Goal: Task Accomplishment & Management: Use online tool/utility

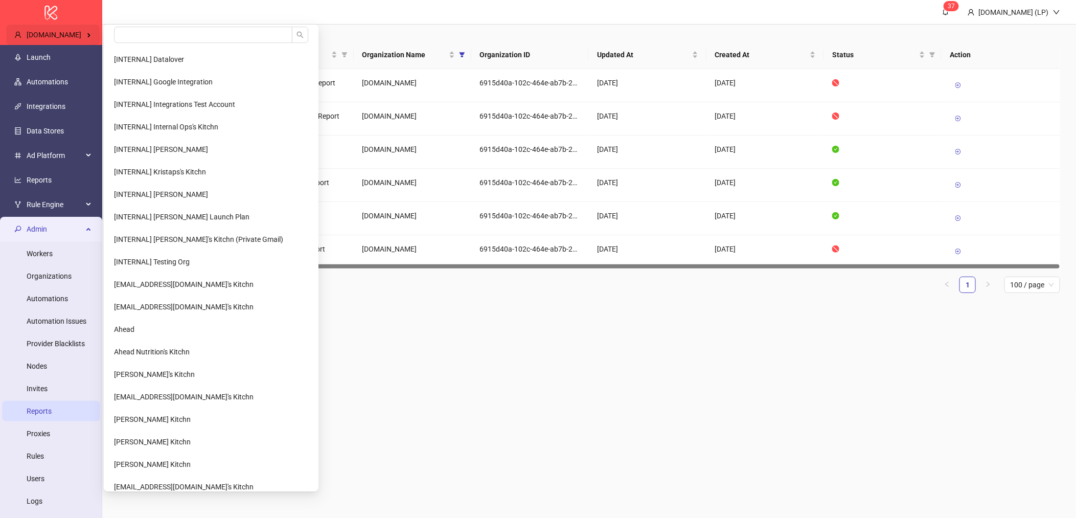
click at [77, 29] on div "[DOMAIN_NAME]" at bounding box center [53, 35] width 94 height 20
click at [139, 39] on input "search" at bounding box center [203, 35] width 178 height 16
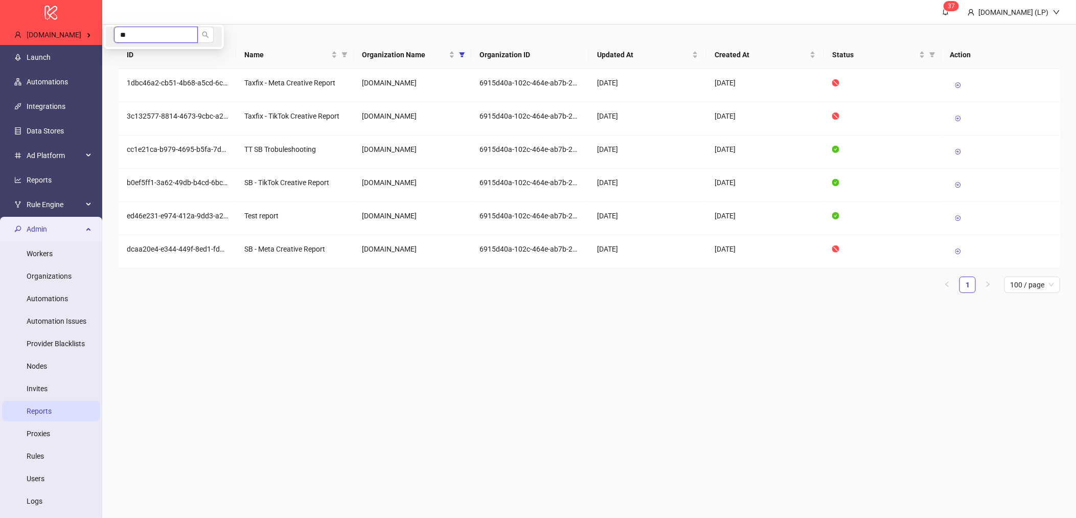
type input "*"
type input "****"
click at [132, 33] on input "****" at bounding box center [156, 35] width 84 height 16
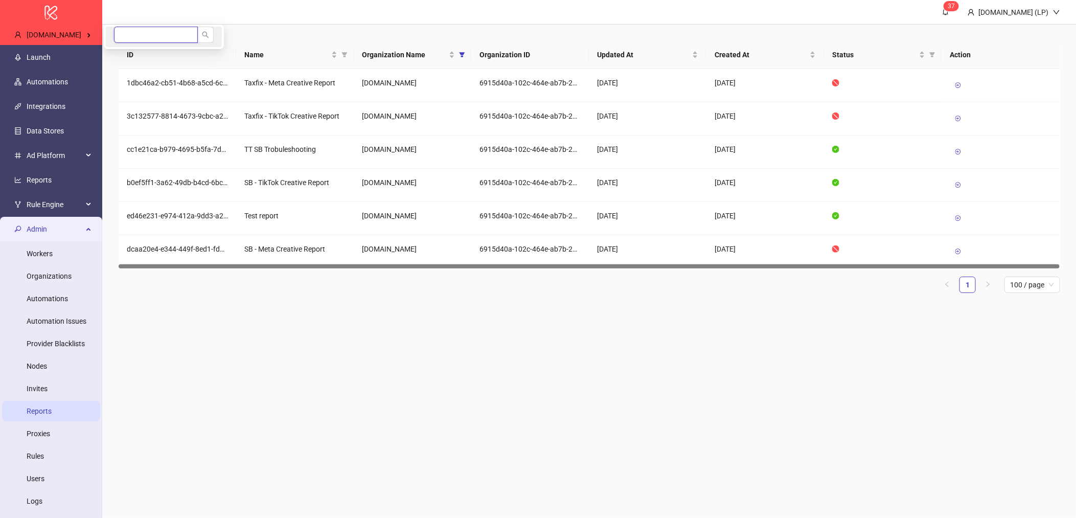
click at [150, 28] on input "search" at bounding box center [156, 35] width 84 height 16
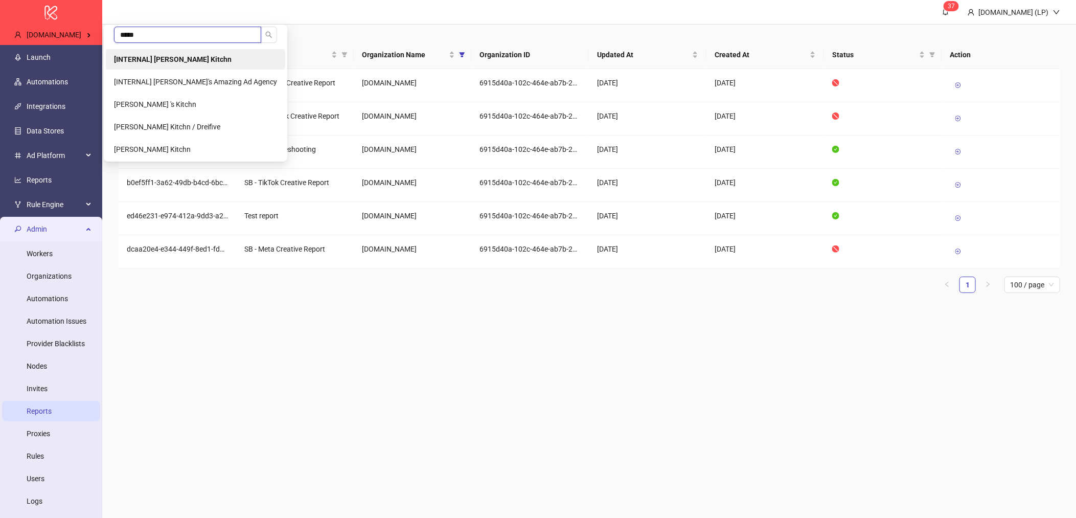
type input "*****"
click at [145, 67] on li "[INTERNAL] Laura Pineda's Kitchn" at bounding box center [195, 59] width 179 height 20
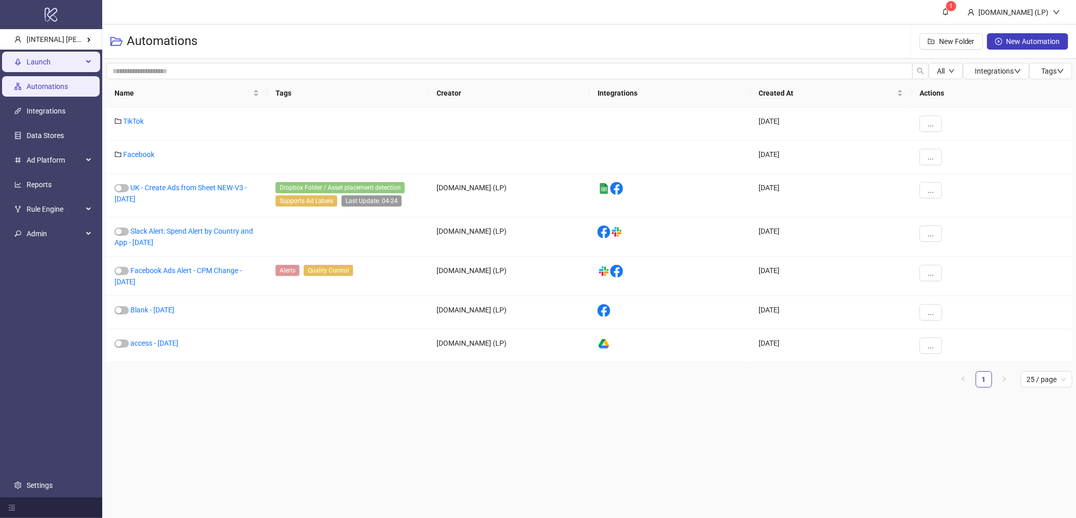
click at [78, 64] on span "Launch" at bounding box center [55, 62] width 56 height 20
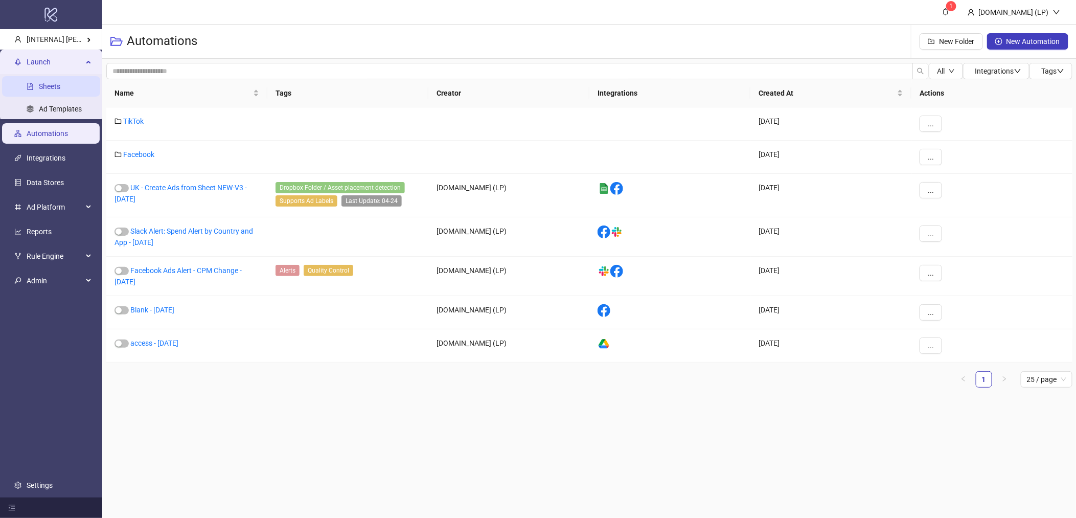
click at [49, 84] on link "Sheets" at bounding box center [49, 86] width 21 height 8
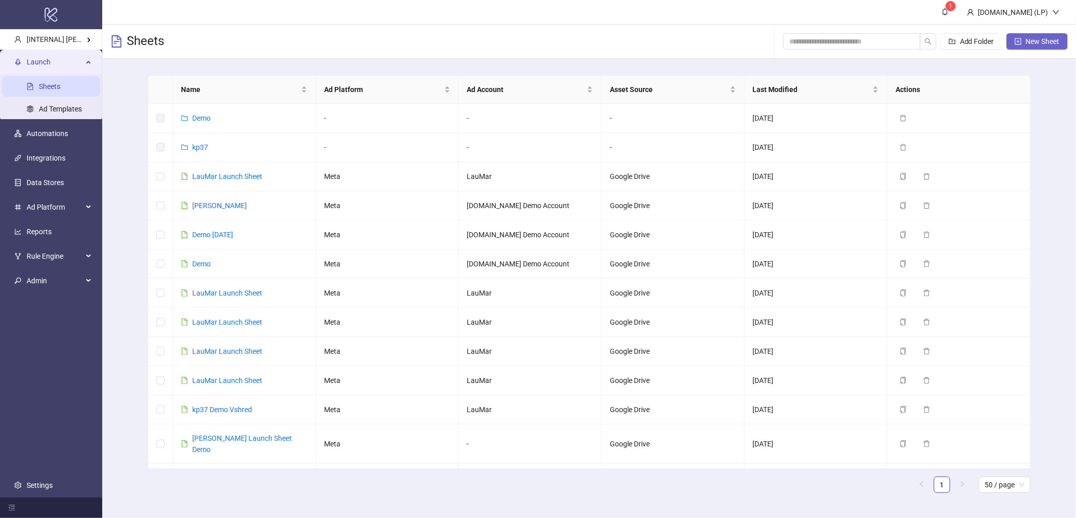
click at [1026, 40] on span "New Sheet" at bounding box center [1043, 41] width 34 height 8
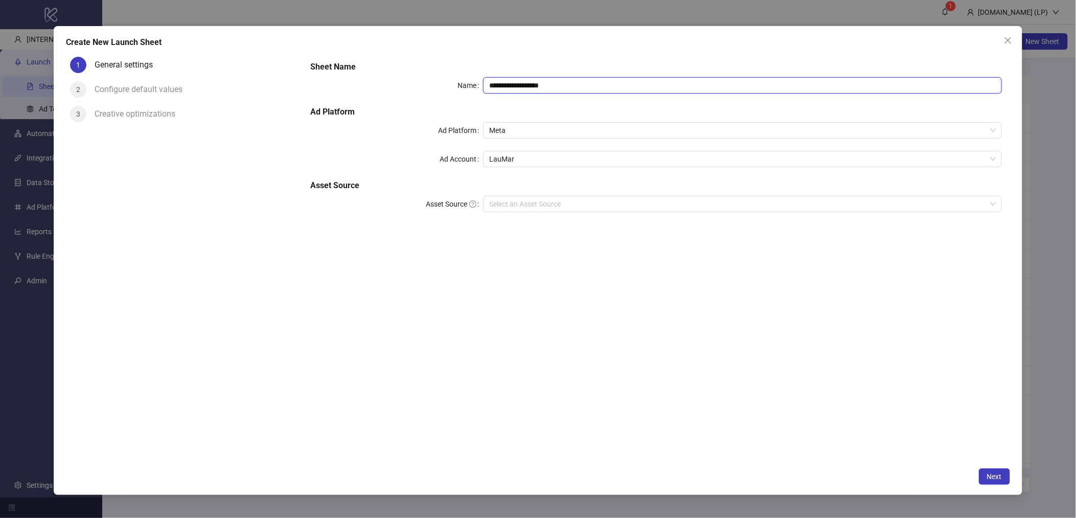
click at [548, 83] on input "**********" at bounding box center [742, 85] width 519 height 16
click at [506, 157] on span "LauMar" at bounding box center [742, 158] width 506 height 15
type input "**********"
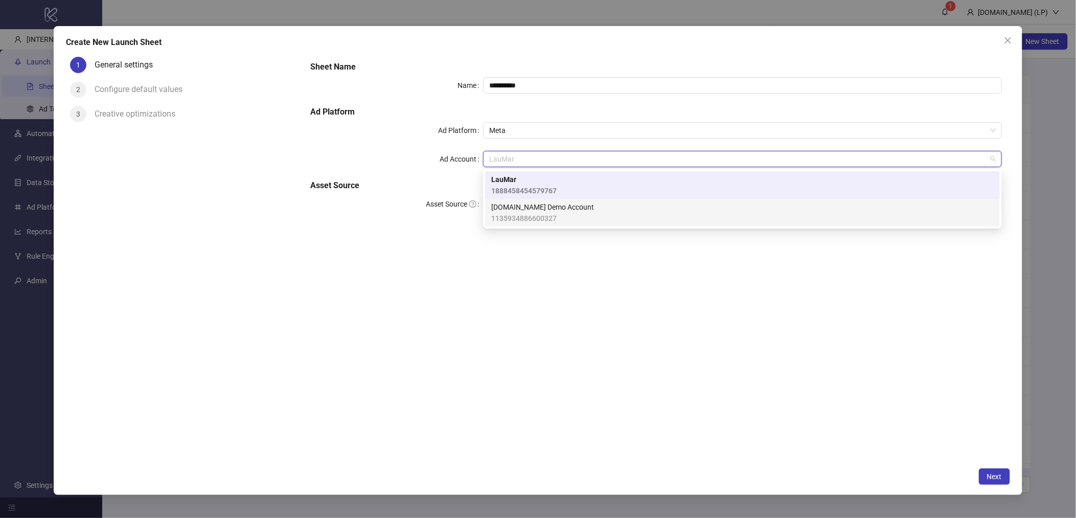
click at [512, 210] on span "Kitchn.io Demo Account" at bounding box center [542, 206] width 103 height 11
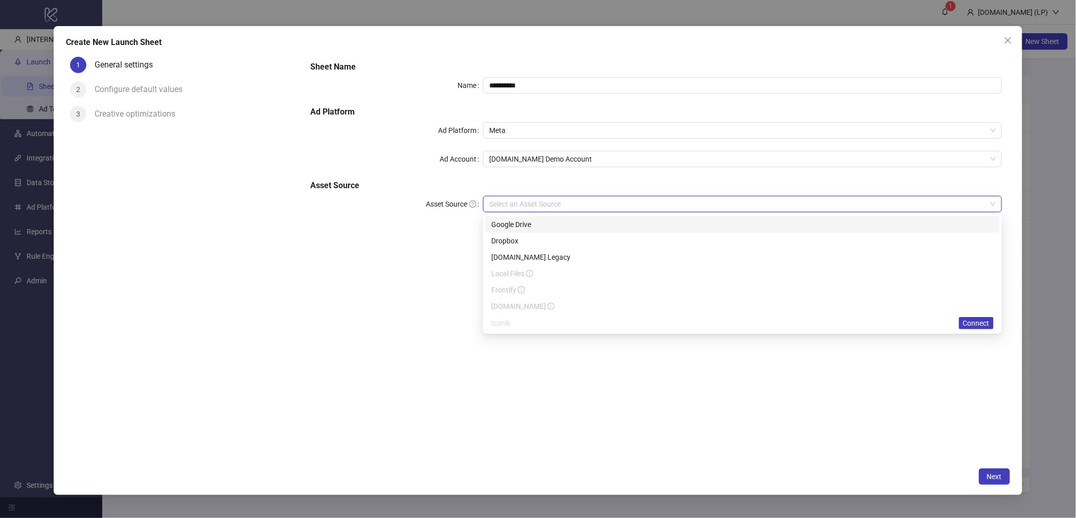
click at [752, 197] on input "Asset Source" at bounding box center [737, 203] width 497 height 15
click at [563, 219] on div "Google Drive" at bounding box center [742, 224] width 502 height 11
click at [990, 478] on span "Next" at bounding box center [994, 476] width 15 height 8
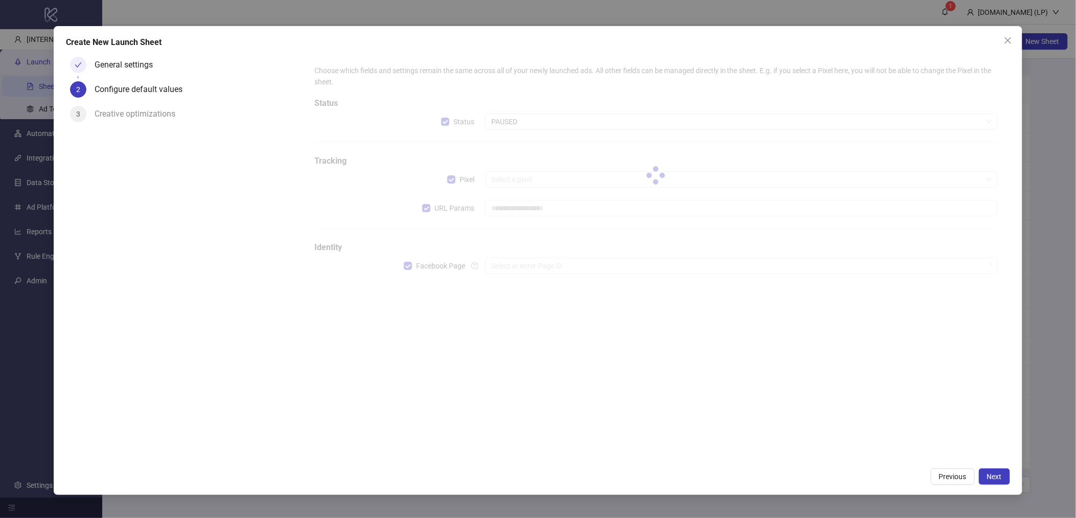
type input "**********"
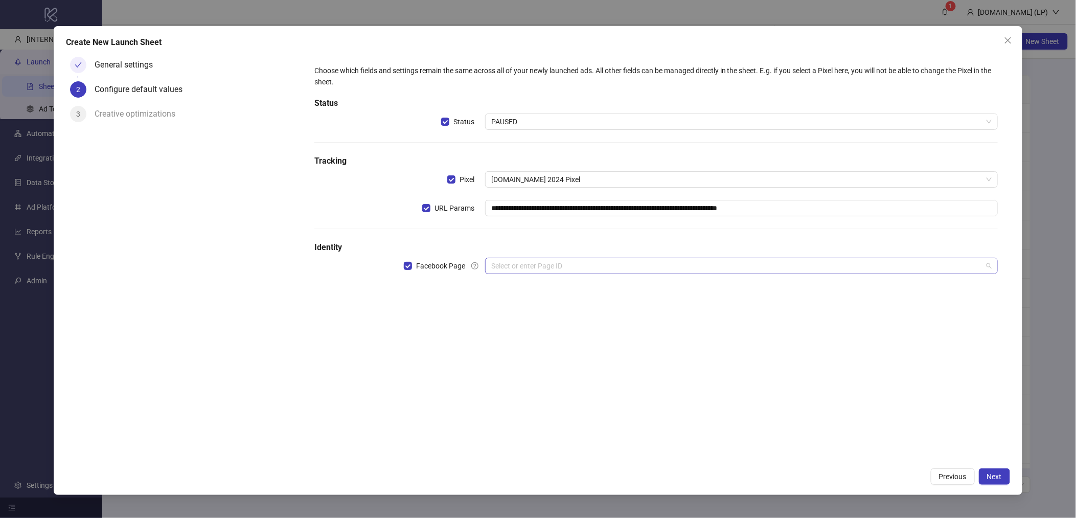
click at [516, 265] on input "search" at bounding box center [736, 265] width 491 height 15
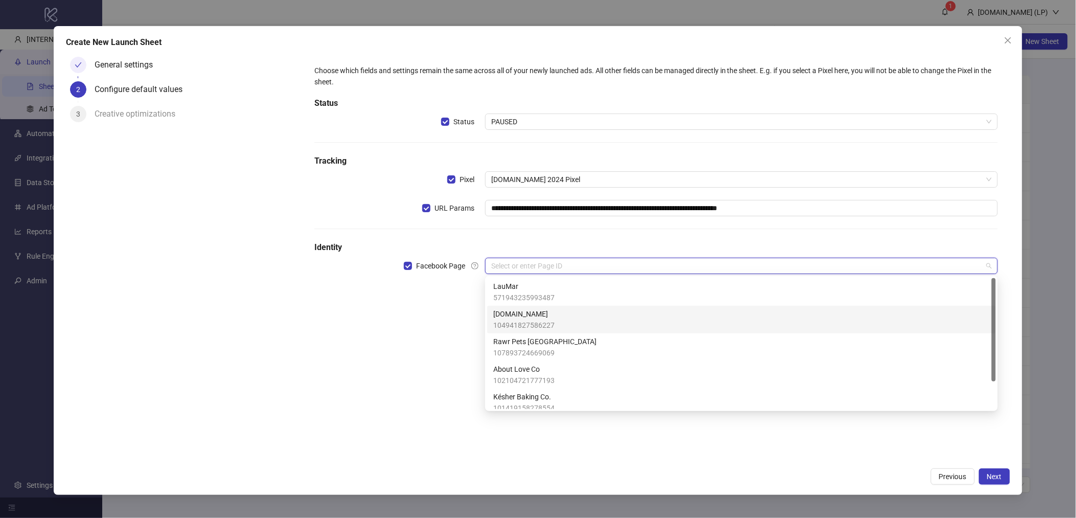
click at [508, 318] on span "[DOMAIN_NAME]" at bounding box center [523, 313] width 61 height 11
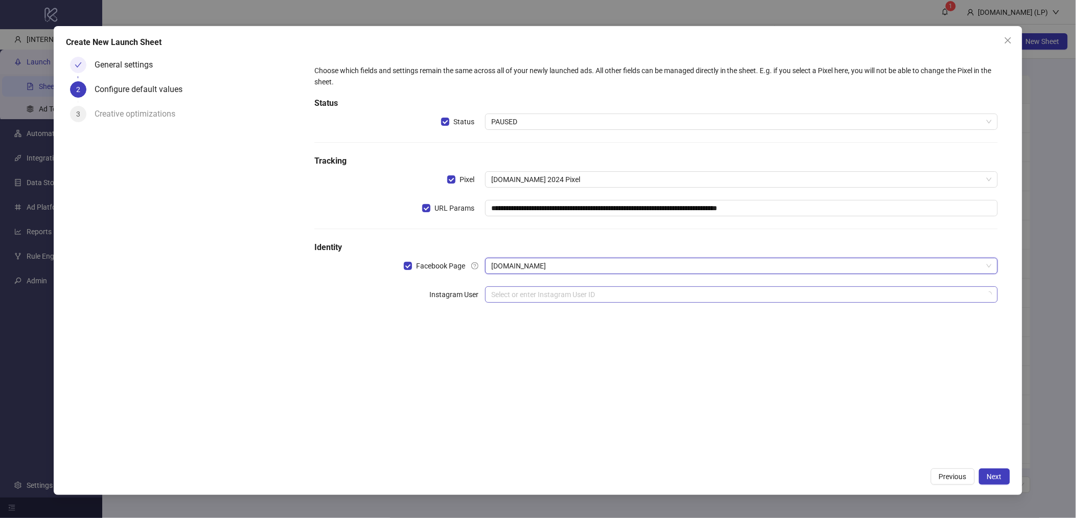
click at [512, 295] on input "search" at bounding box center [736, 294] width 491 height 15
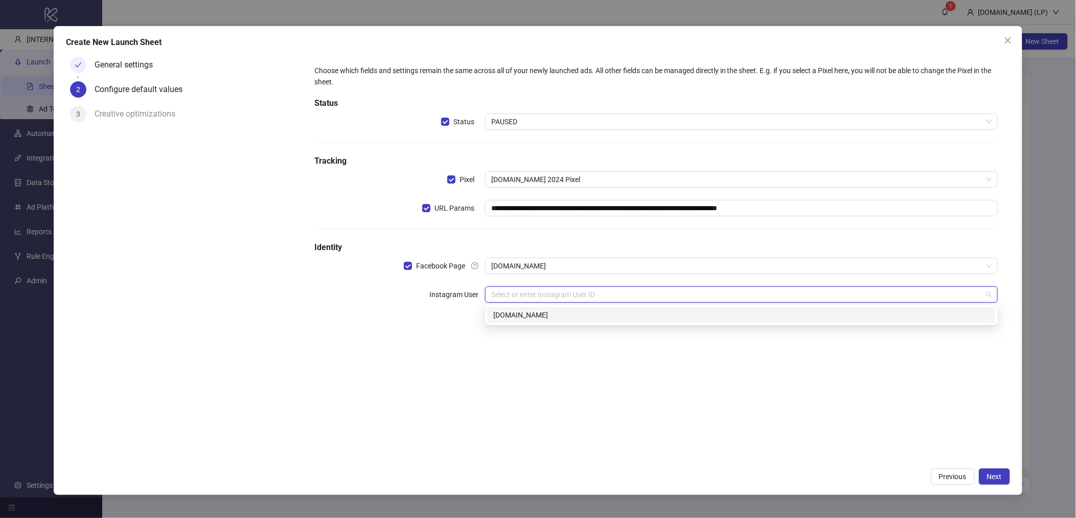
click at [530, 316] on div "kitchn.io" at bounding box center [741, 314] width 496 height 11
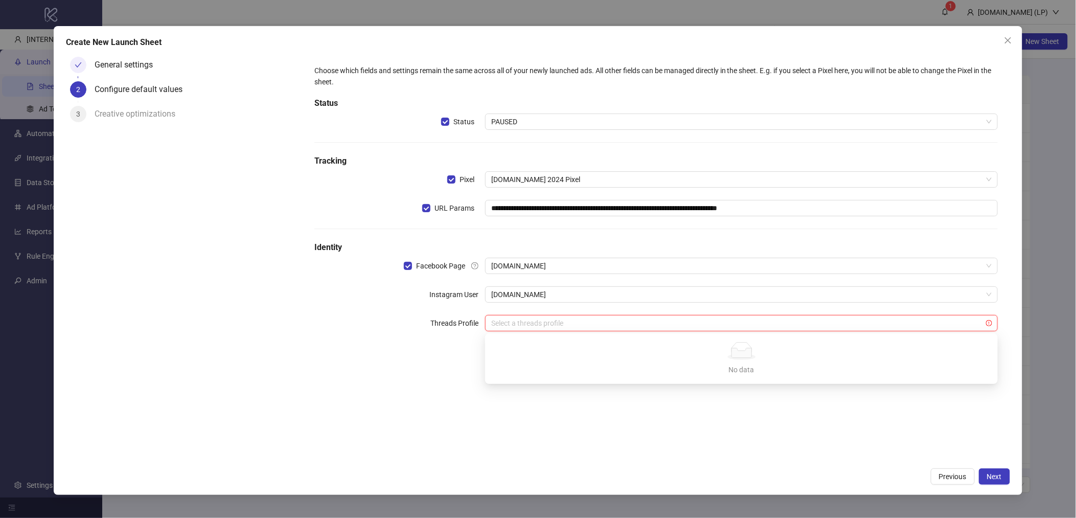
click at [541, 326] on input "search" at bounding box center [736, 322] width 491 height 15
click at [726, 429] on div "**********" at bounding box center [656, 258] width 708 height 410
click at [1002, 472] on button "Next" at bounding box center [994, 476] width 31 height 16
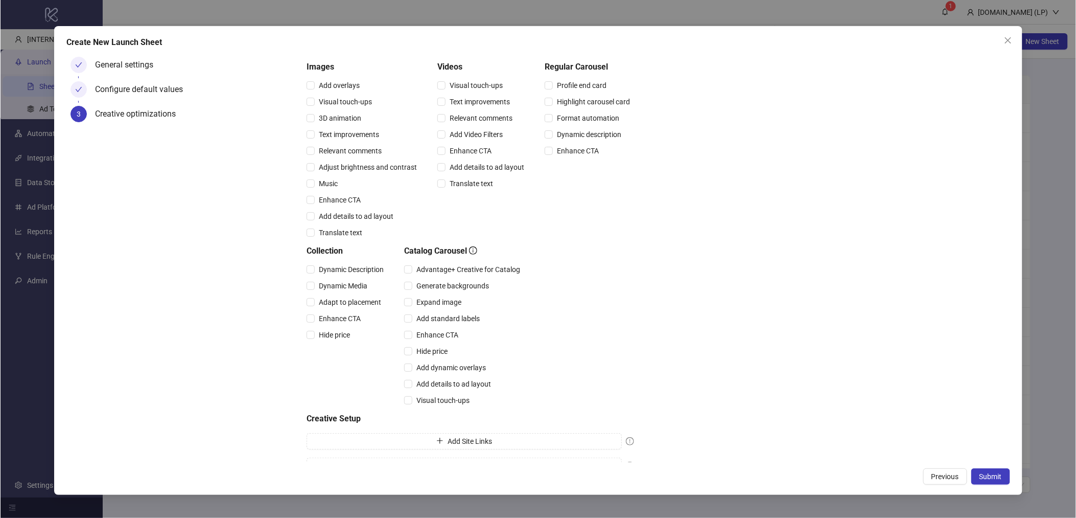
scroll to position [111, 0]
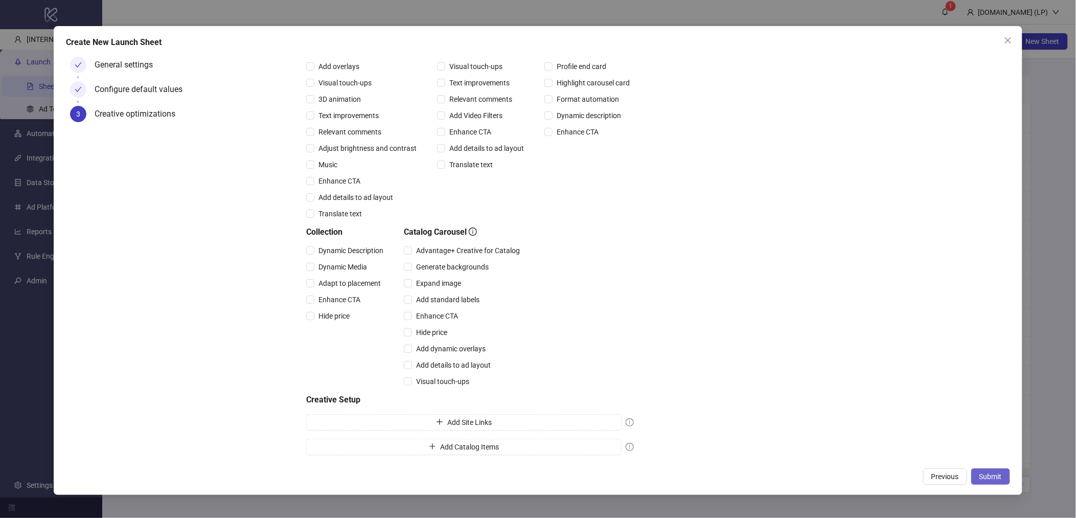
click at [994, 472] on span "Submit" at bounding box center [990, 476] width 22 height 8
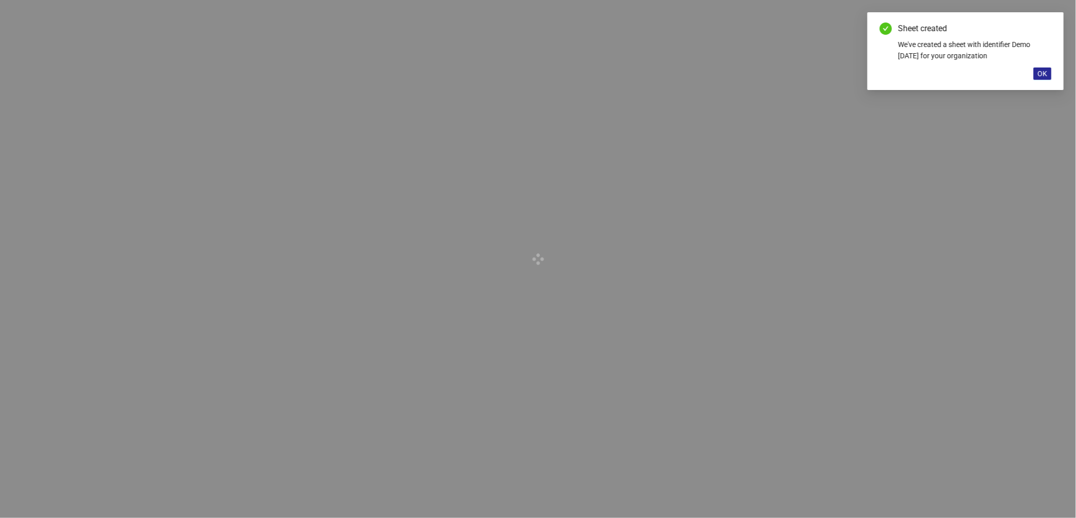
click at [1050, 80] on button "OK" at bounding box center [1042, 73] width 18 height 12
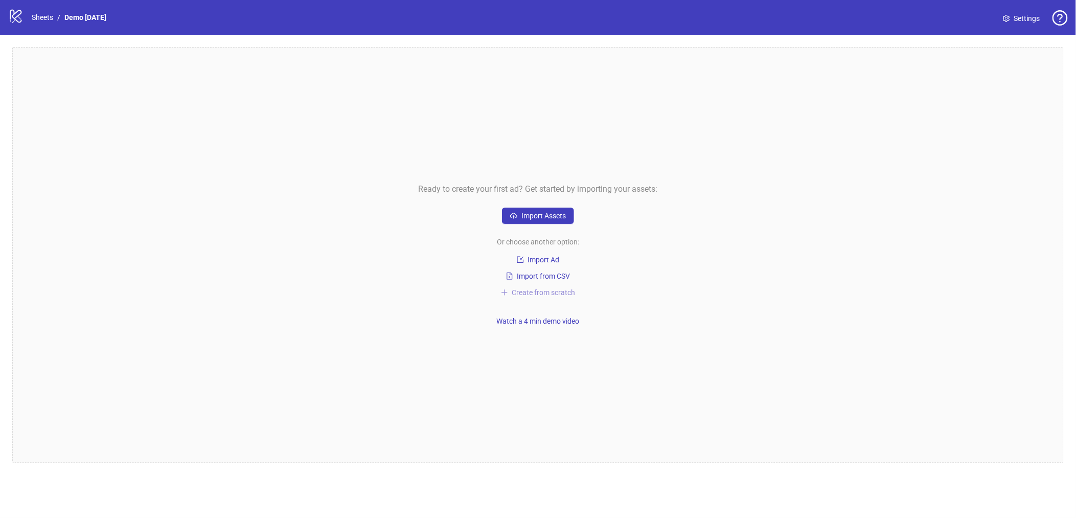
click at [540, 293] on span "Create from scratch" at bounding box center [543, 292] width 63 height 8
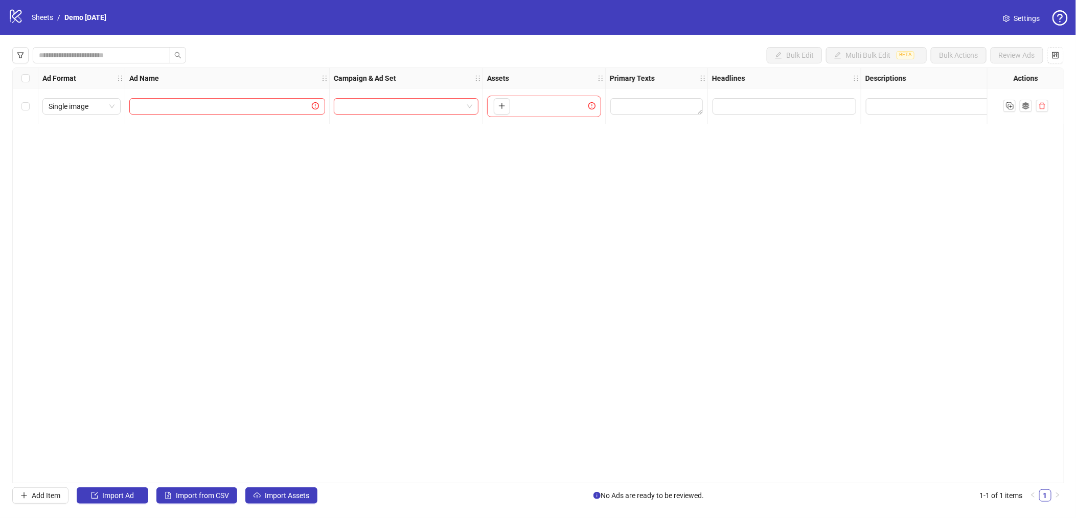
click at [5, 509] on div "Bulk Edit Multi Bulk Edit BETA Bulk Actions Review Ads Ad Format Ad Name Campai…" at bounding box center [538, 275] width 1076 height 481
click at [92, 103] on span "Single image" at bounding box center [82, 106] width 66 height 15
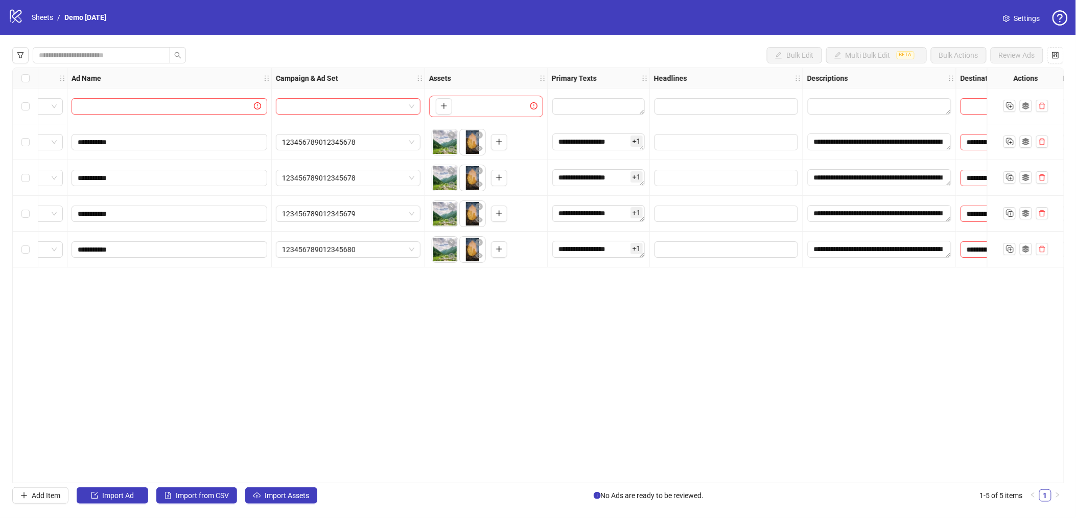
scroll to position [0, 52]
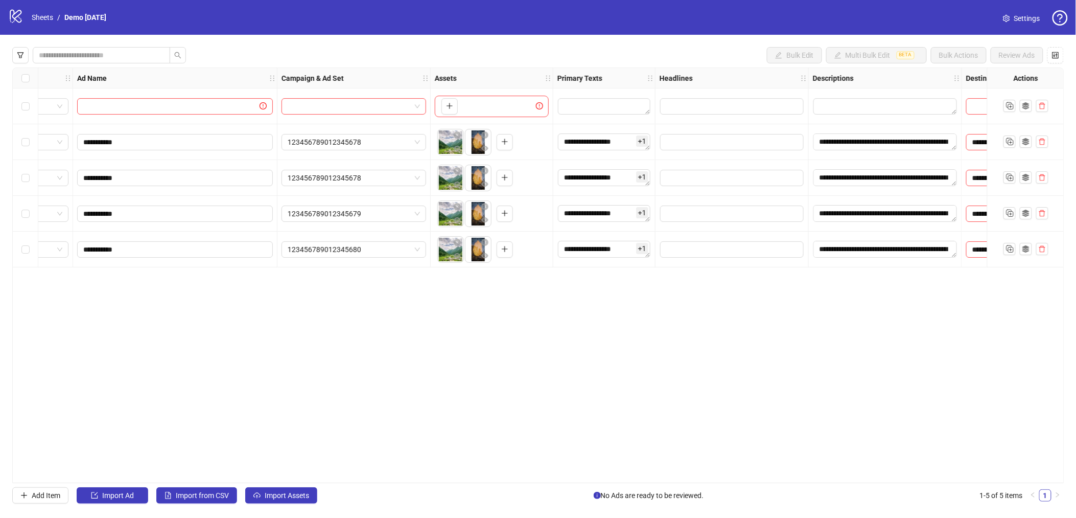
click at [22, 72] on div "Select all rows" at bounding box center [26, 78] width 26 height 20
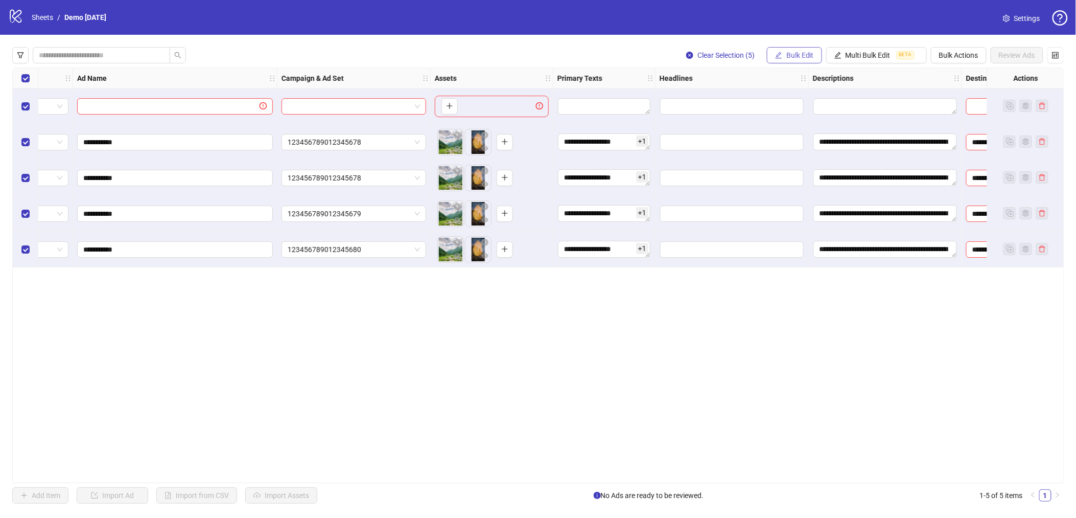
click at [798, 60] on button "Bulk Edit" at bounding box center [794, 55] width 55 height 16
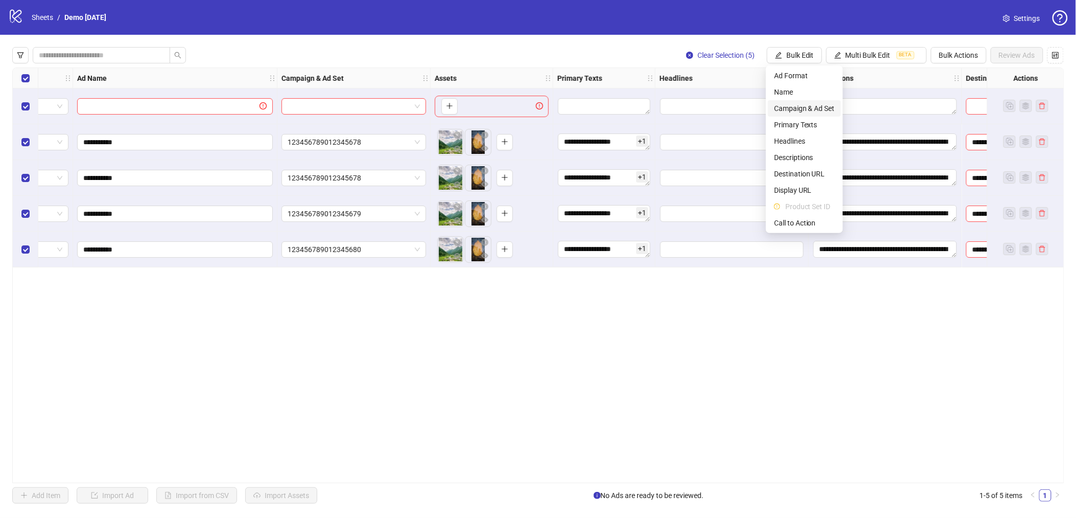
click at [811, 112] on span "Campaign & Ad Set" at bounding box center [804, 108] width 61 height 11
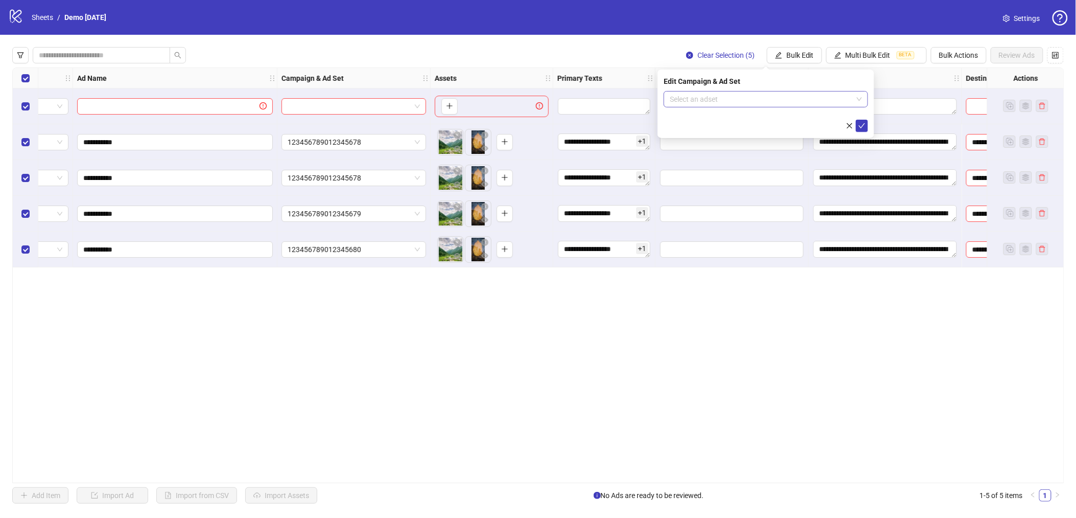
click at [707, 99] on input "search" at bounding box center [761, 98] width 183 height 15
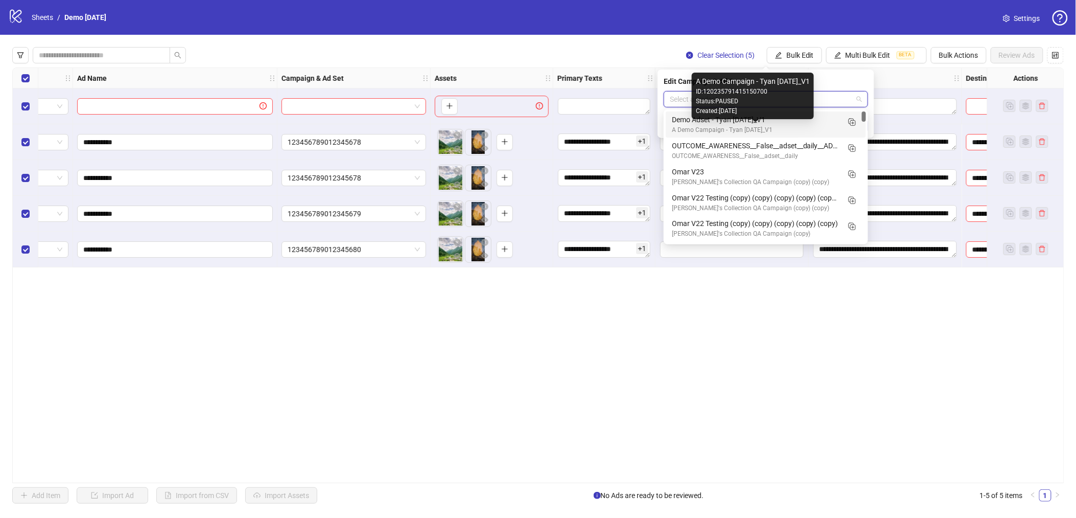
click at [701, 130] on div "A Demo Campaign - Tyan Oct 2025_V1" at bounding box center [756, 130] width 168 height 10
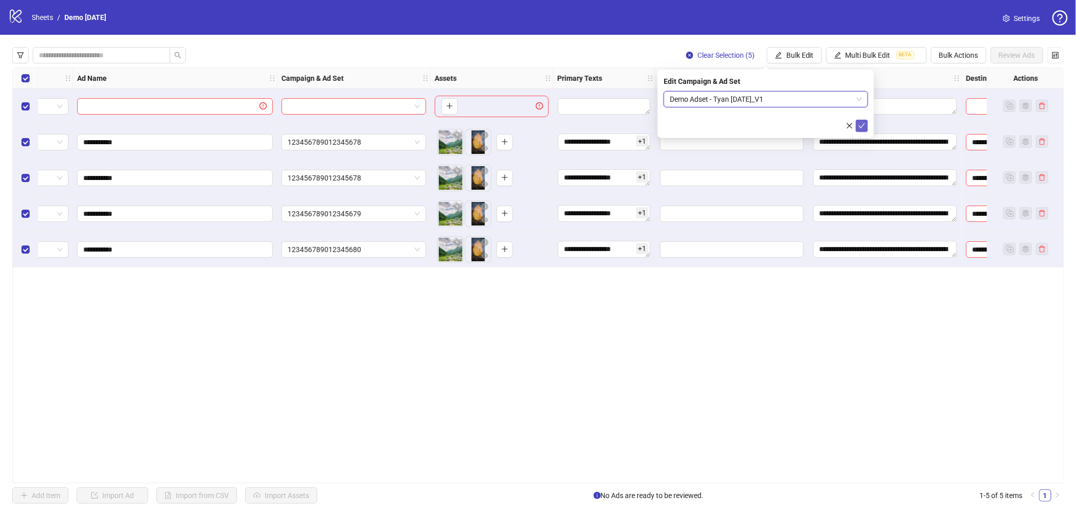
click at [863, 126] on icon "check" at bounding box center [862, 125] width 7 height 7
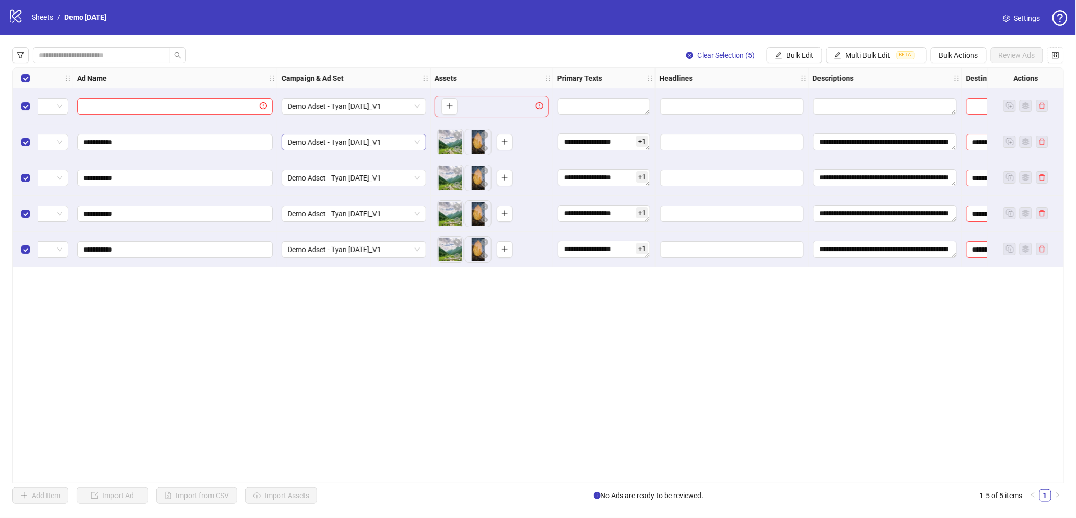
click at [418, 142] on span "Demo Adset - Tyan Oct 2025_V1" at bounding box center [354, 141] width 132 height 15
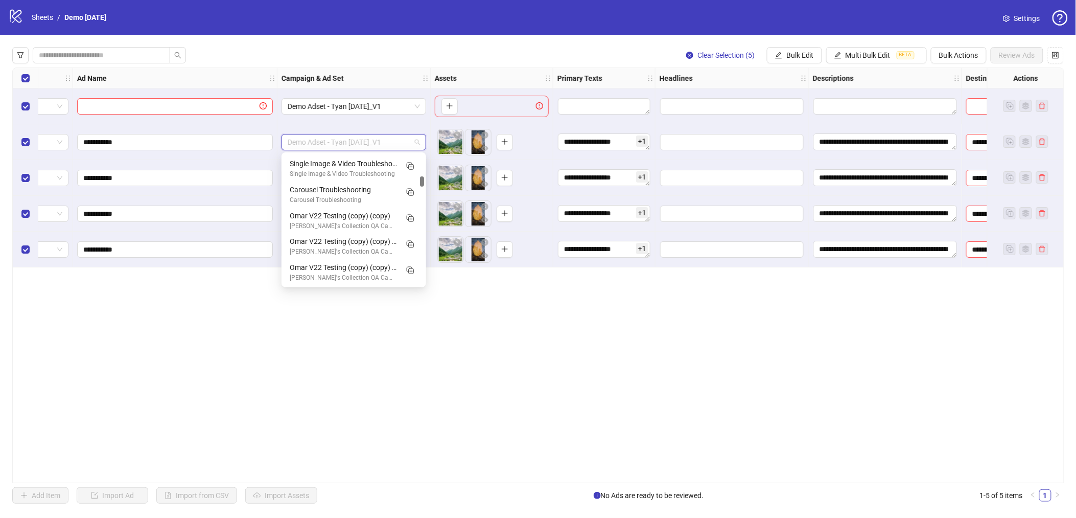
scroll to position [342, 0]
click at [530, 338] on div "**********" at bounding box center [538, 274] width 1052 height 415
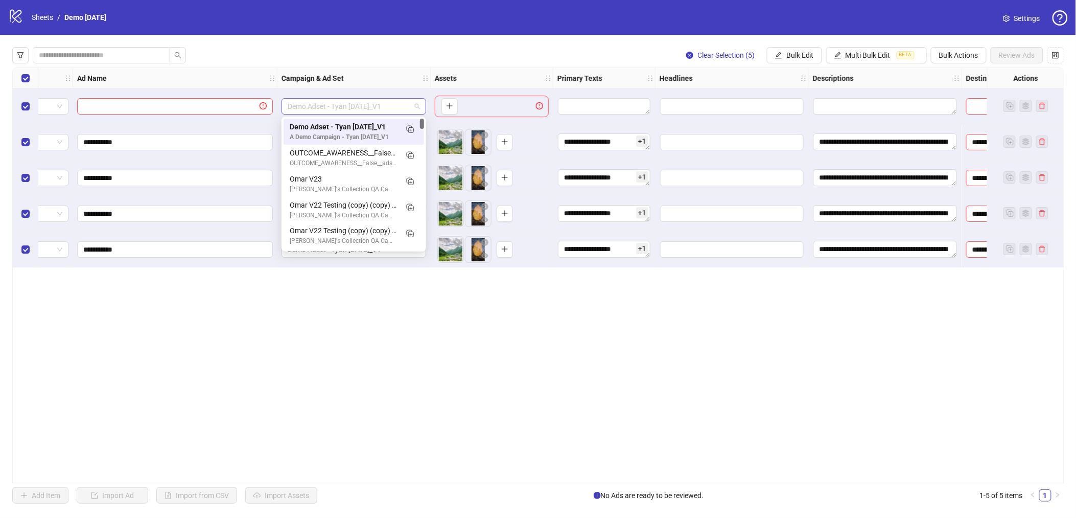
click at [414, 107] on span "Demo Adset - Tyan Oct 2025_V1" at bounding box center [354, 106] width 132 height 15
click at [407, 129] on icon "Duplicate" at bounding box center [410, 129] width 10 height 10
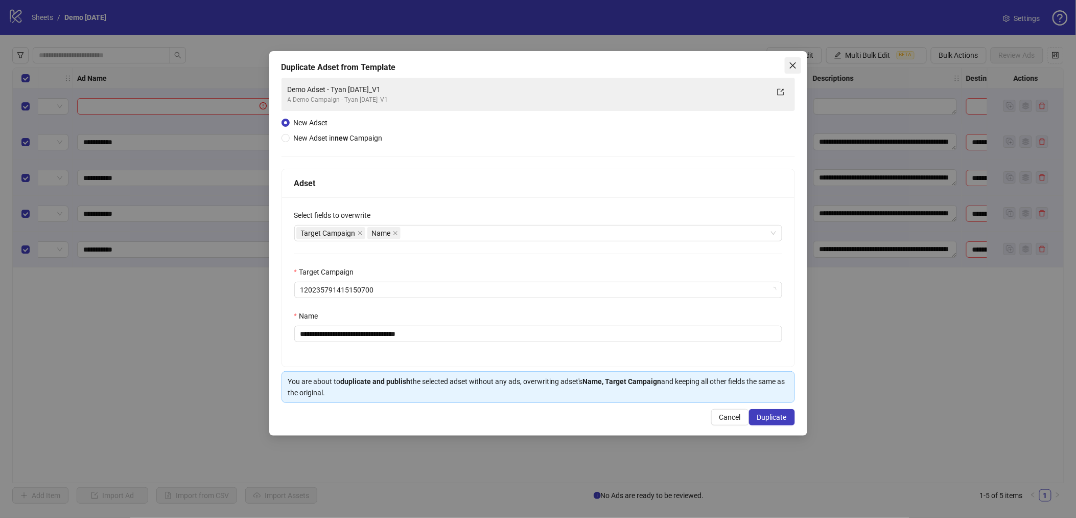
click at [798, 72] on button "Close" at bounding box center [793, 65] width 16 height 16
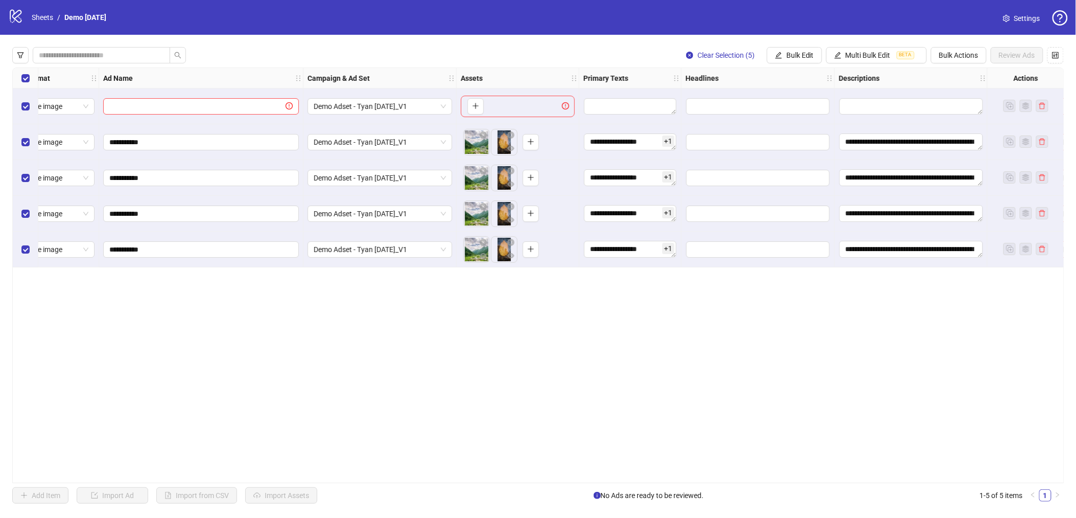
scroll to position [0, 4]
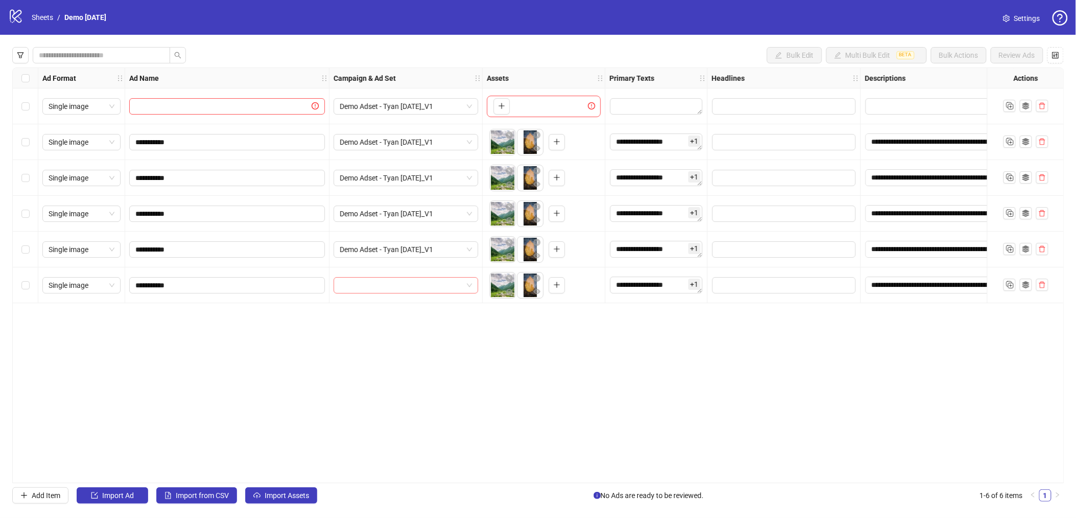
click at [465, 287] on span at bounding box center [406, 284] width 132 height 15
click at [657, 317] on div "**********" at bounding box center [538, 274] width 1052 height 415
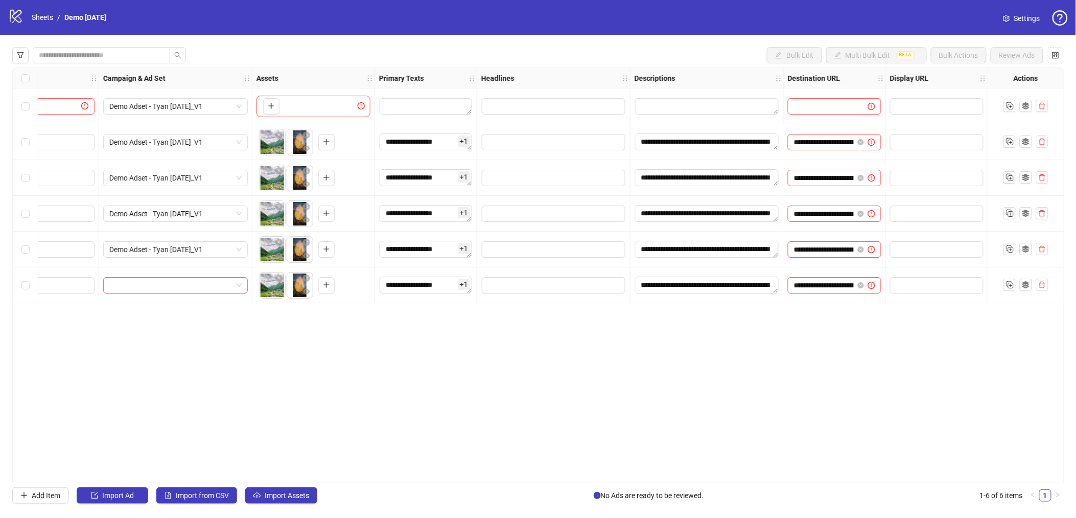
scroll to position [0, 518]
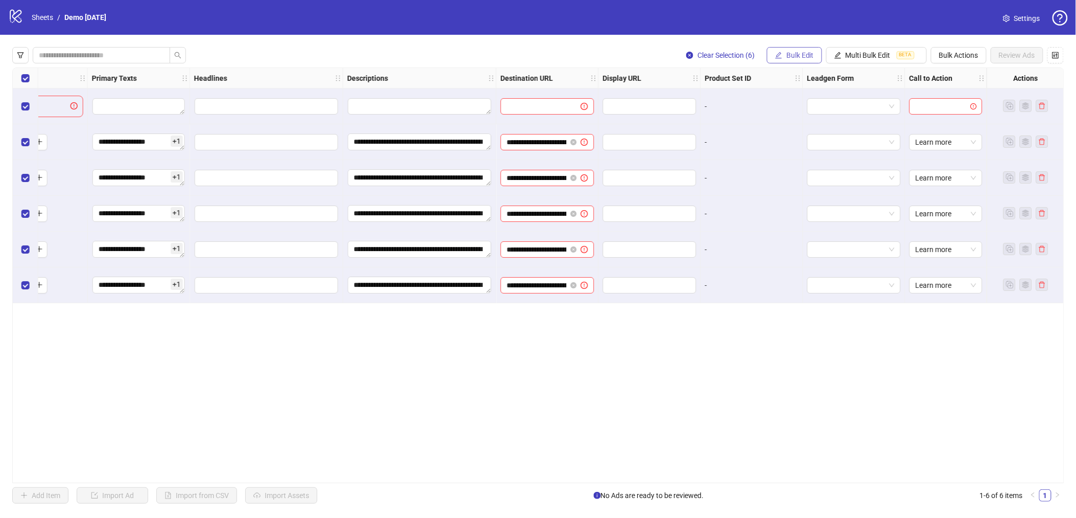
click at [798, 57] on span "Bulk Edit" at bounding box center [801, 55] width 28 height 8
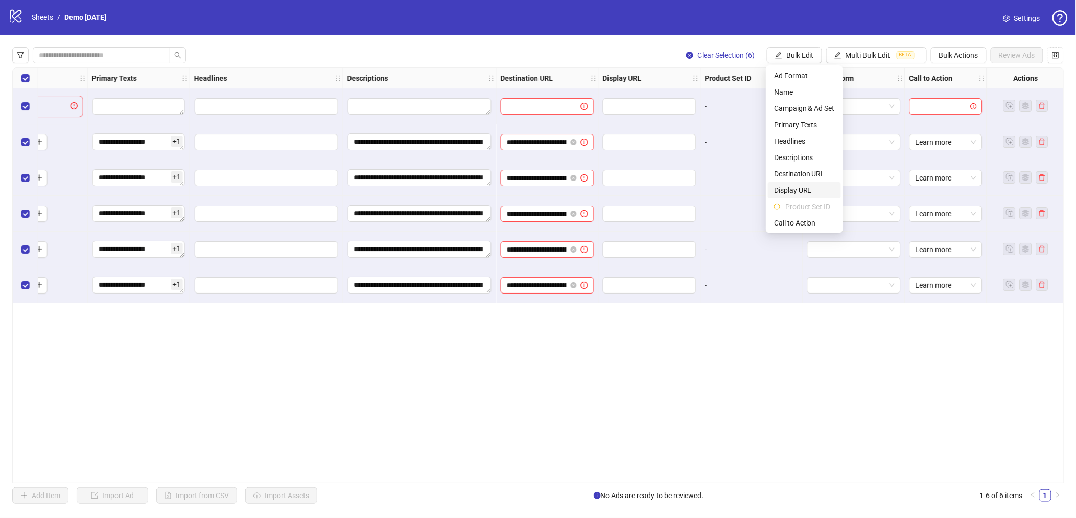
click at [800, 187] on span "Display URL" at bounding box center [804, 189] width 61 height 11
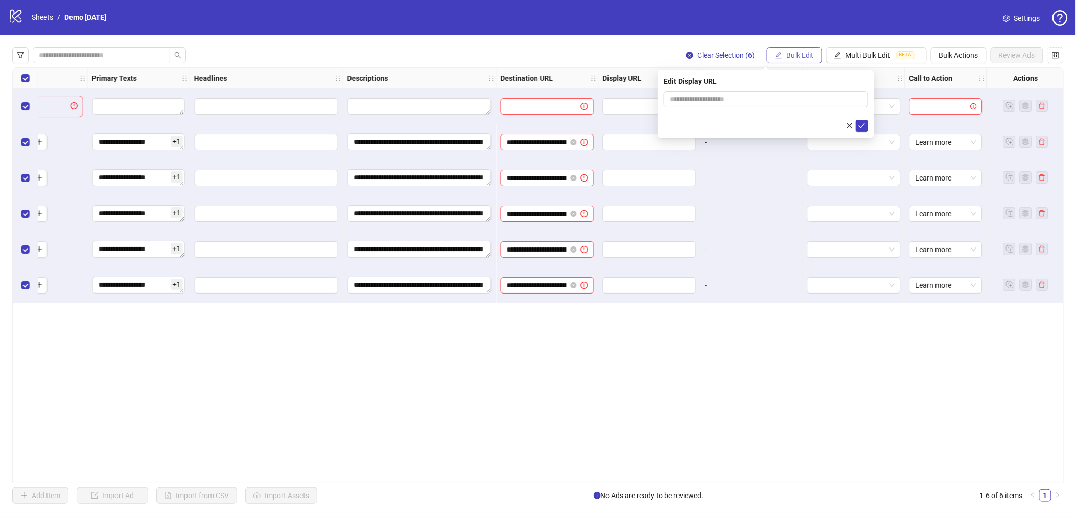
click at [806, 52] on span "Bulk Edit" at bounding box center [801, 55] width 28 height 8
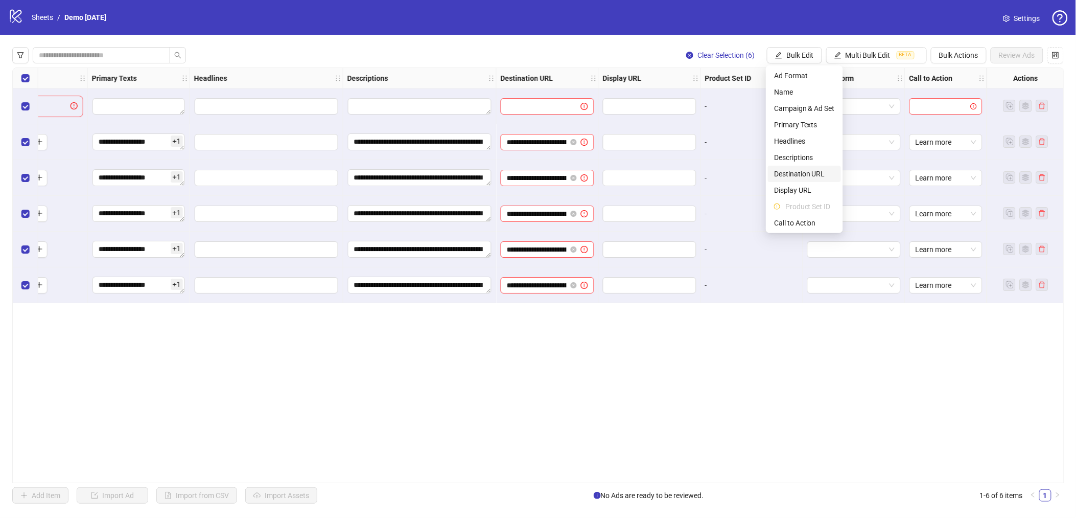
click at [794, 173] on span "Destination URL" at bounding box center [804, 173] width 61 height 11
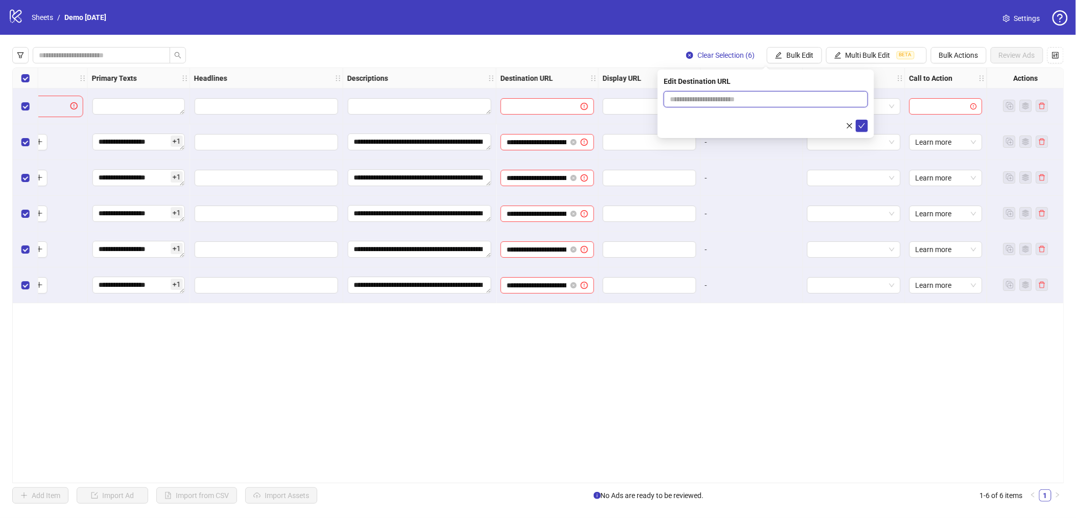
click at [709, 100] on input "text" at bounding box center [762, 99] width 184 height 11
paste input "**********"
type input "**********"
click at [863, 124] on icon "check" at bounding box center [862, 125] width 7 height 7
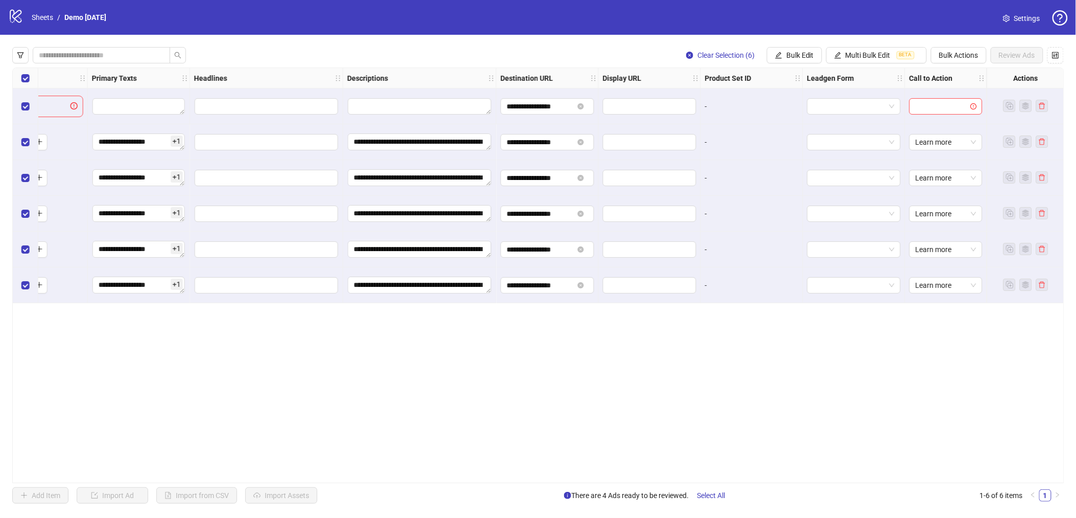
click at [19, 76] on div "Select all rows" at bounding box center [26, 78] width 26 height 20
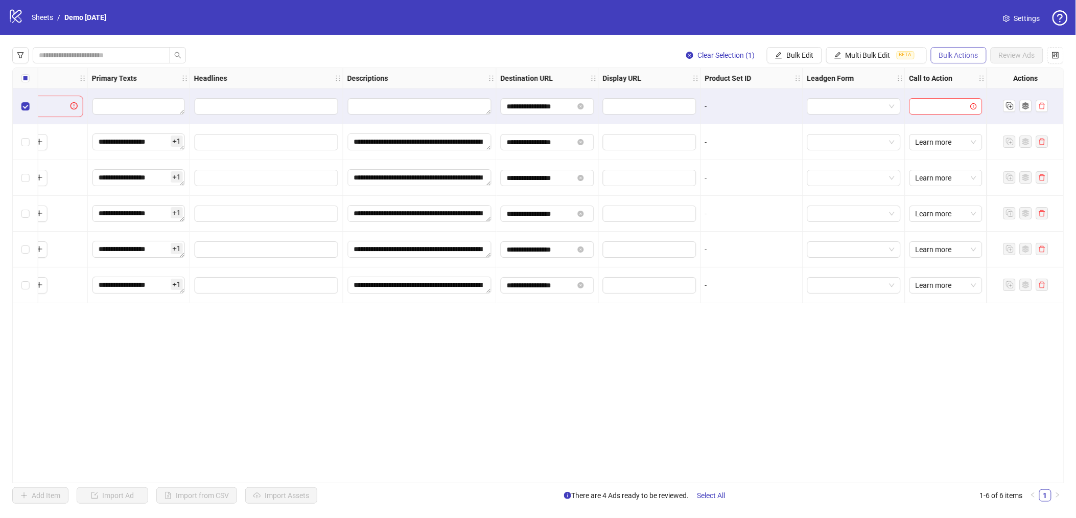
click at [962, 52] on span "Bulk Actions" at bounding box center [958, 55] width 39 height 8
click at [950, 72] on span "Delete" at bounding box center [974, 75] width 70 height 11
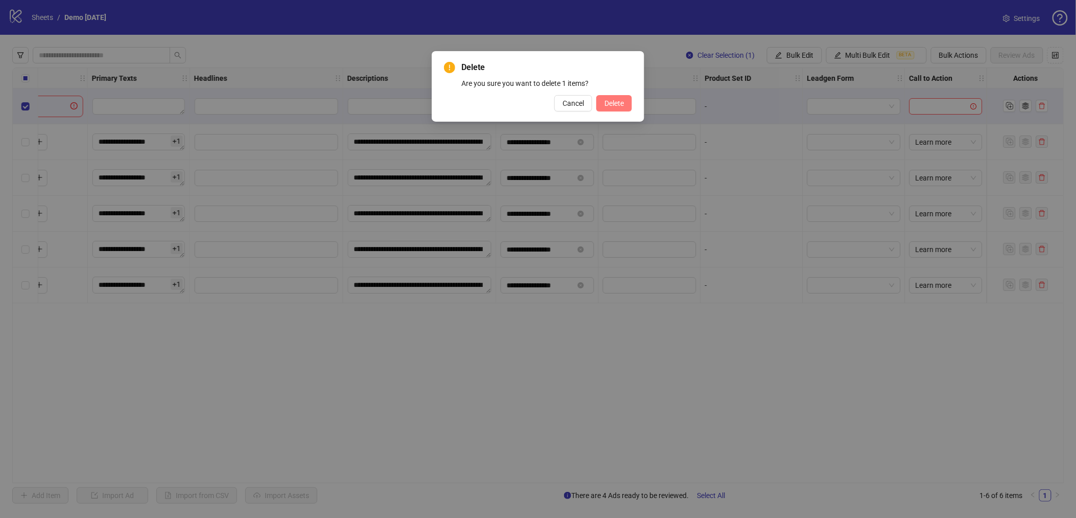
click at [617, 98] on button "Delete" at bounding box center [614, 103] width 36 height 16
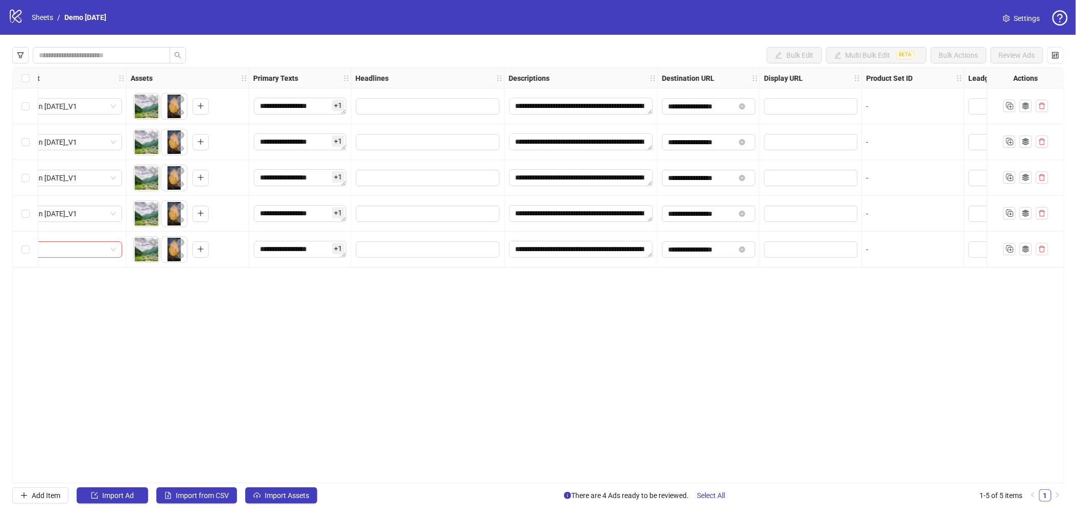
scroll to position [0, 0]
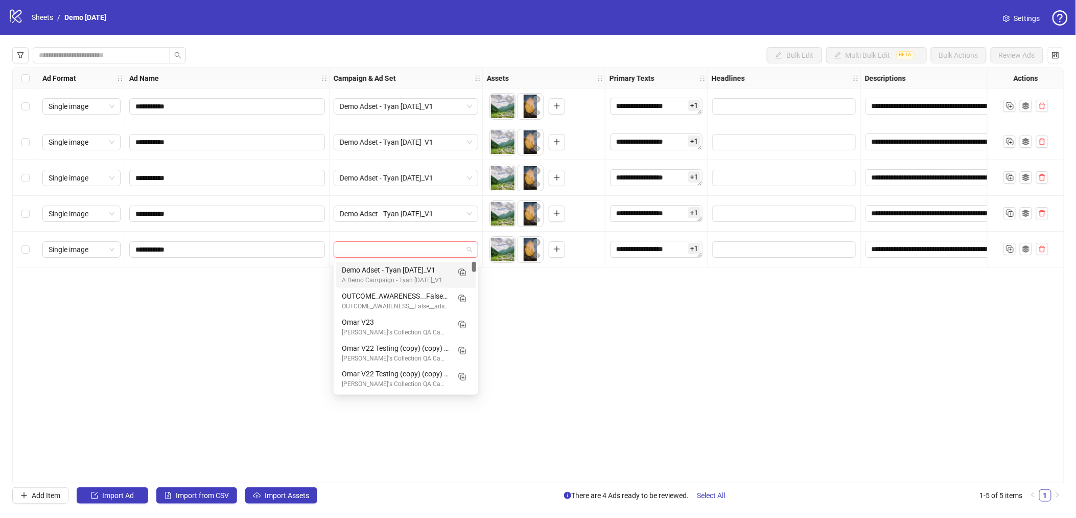
click at [464, 247] on span at bounding box center [406, 249] width 132 height 15
click at [395, 340] on div "Omar V22 Testing (copy) (copy) (copy) (copy) (copy) (copy) Omar's Collection QA…" at bounding box center [406, 353] width 141 height 26
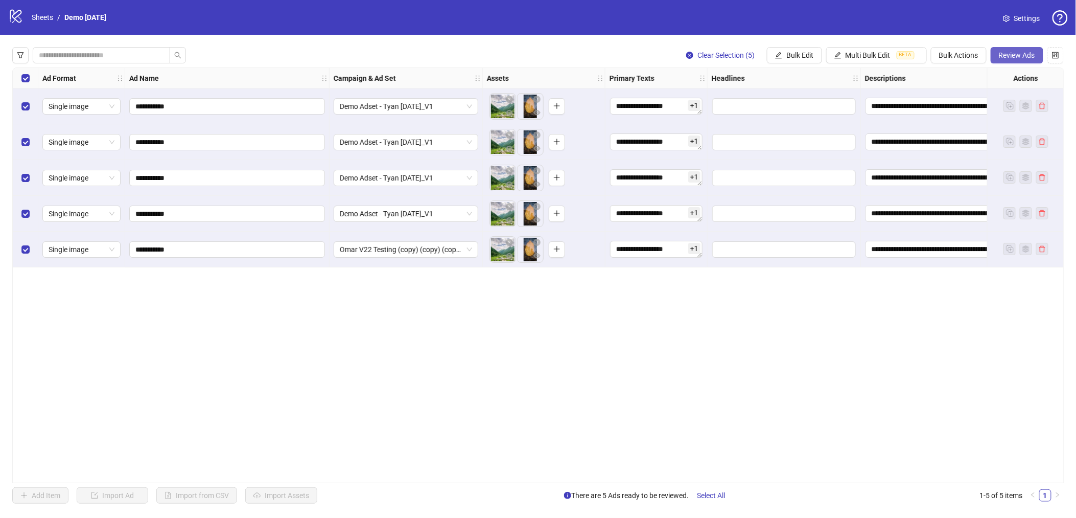
click at [1026, 52] on span "Review Ads" at bounding box center [1017, 55] width 36 height 8
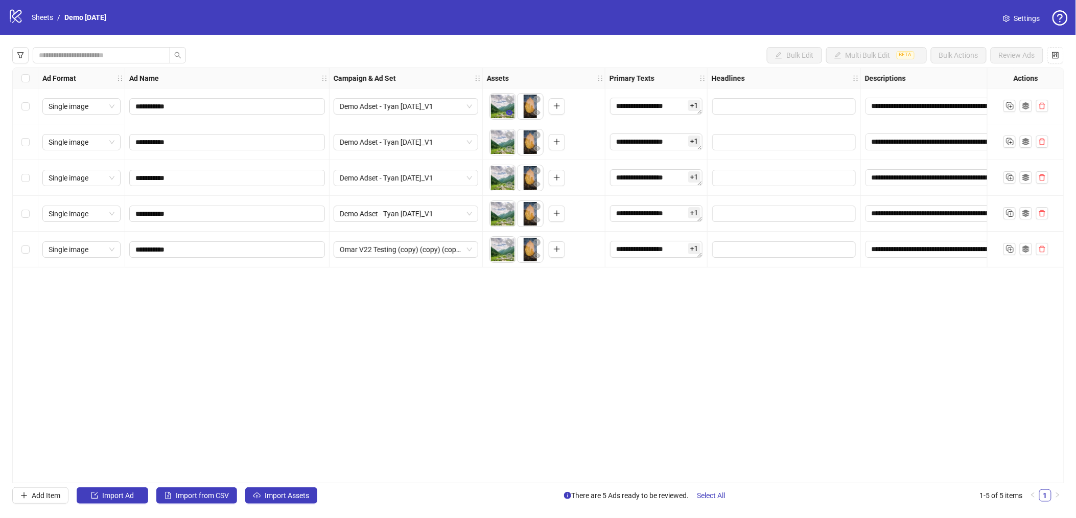
click at [508, 112] on icon "eye" at bounding box center [509, 112] width 7 height 5
click at [20, 81] on div "Select all rows" at bounding box center [26, 78] width 26 height 20
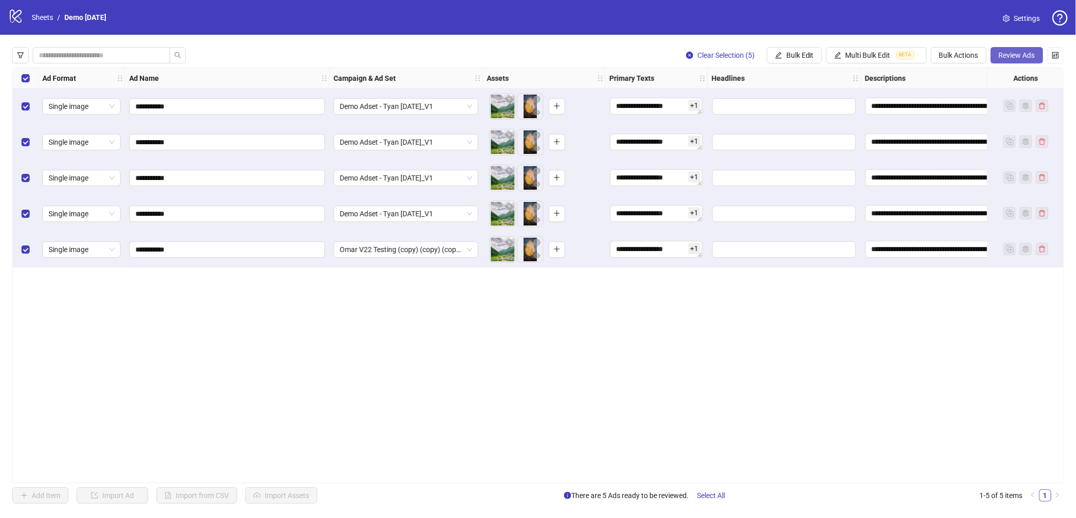
click at [1024, 51] on span "Review Ads" at bounding box center [1017, 55] width 36 height 8
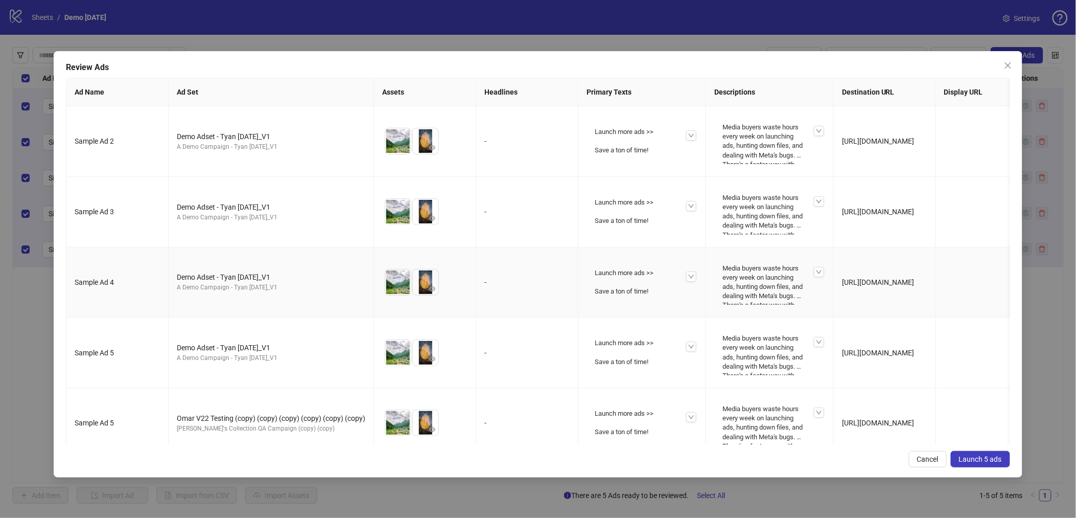
scroll to position [0, 8]
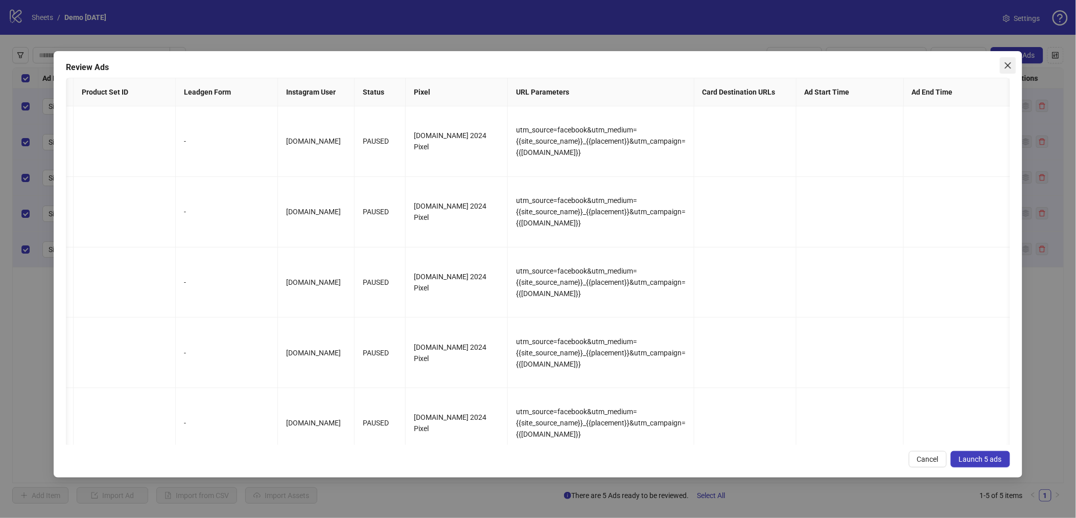
click at [1006, 68] on icon "close" at bounding box center [1008, 65] width 8 height 8
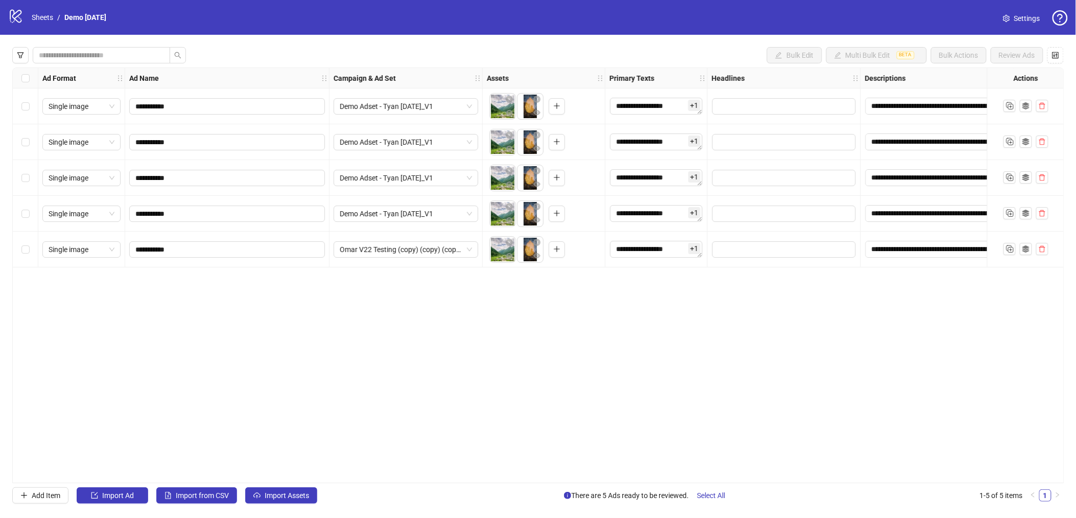
click at [1016, 20] on span "Settings" at bounding box center [1027, 18] width 26 height 11
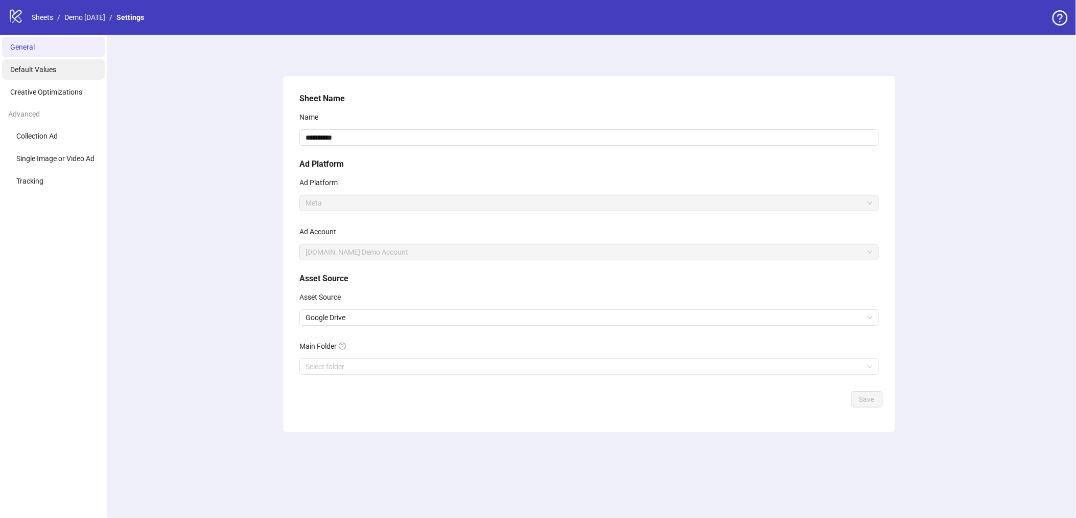
click at [62, 73] on li "Default Values" at bounding box center [53, 69] width 103 height 20
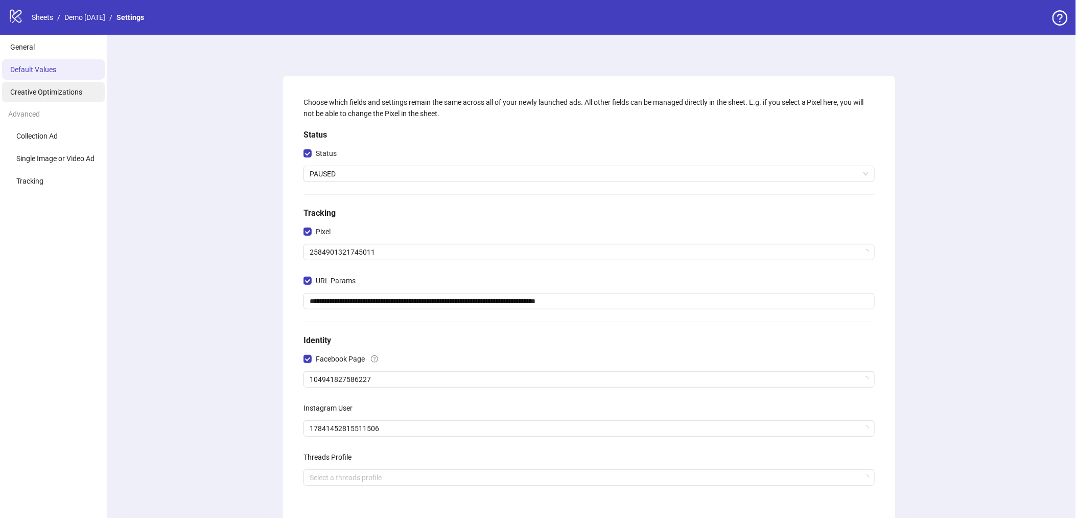
click at [53, 92] on span "Creative Optimizations" at bounding box center [46, 92] width 72 height 8
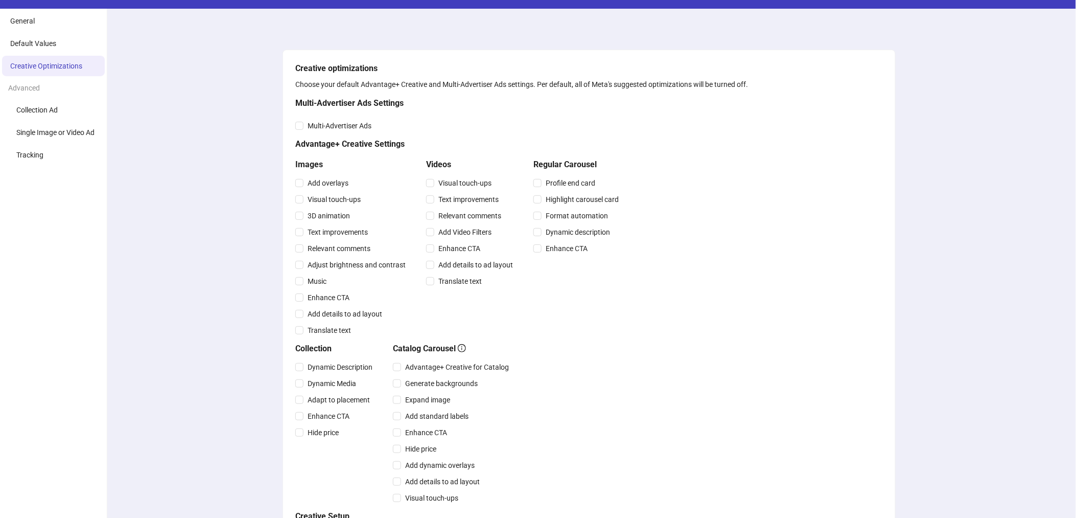
scroll to position [27, 0]
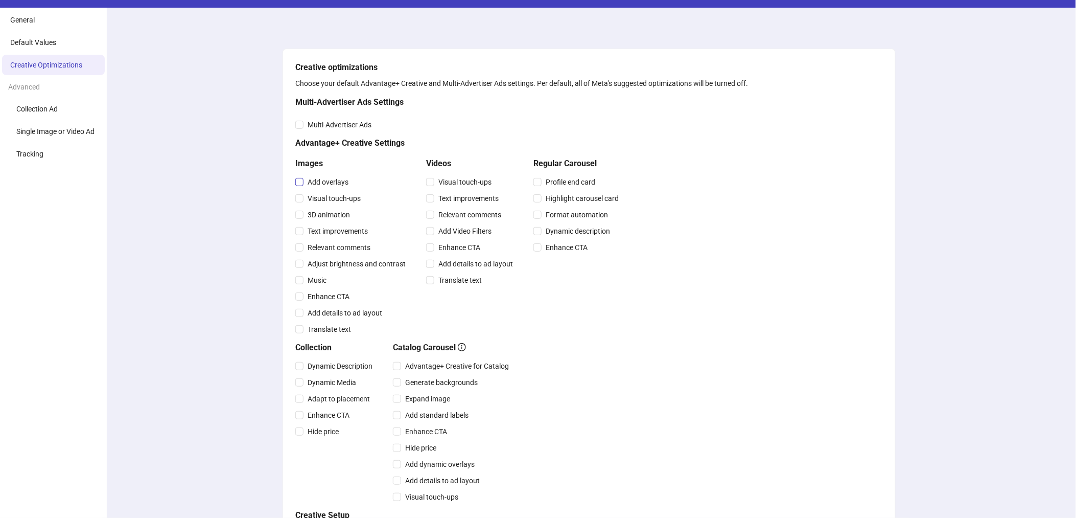
click at [316, 179] on span "Add overlays" at bounding box center [328, 181] width 49 height 11
click at [315, 198] on span "Visual touch-ups" at bounding box center [334, 198] width 61 height 11
click at [309, 216] on span "3D animation" at bounding box center [329, 214] width 51 height 11
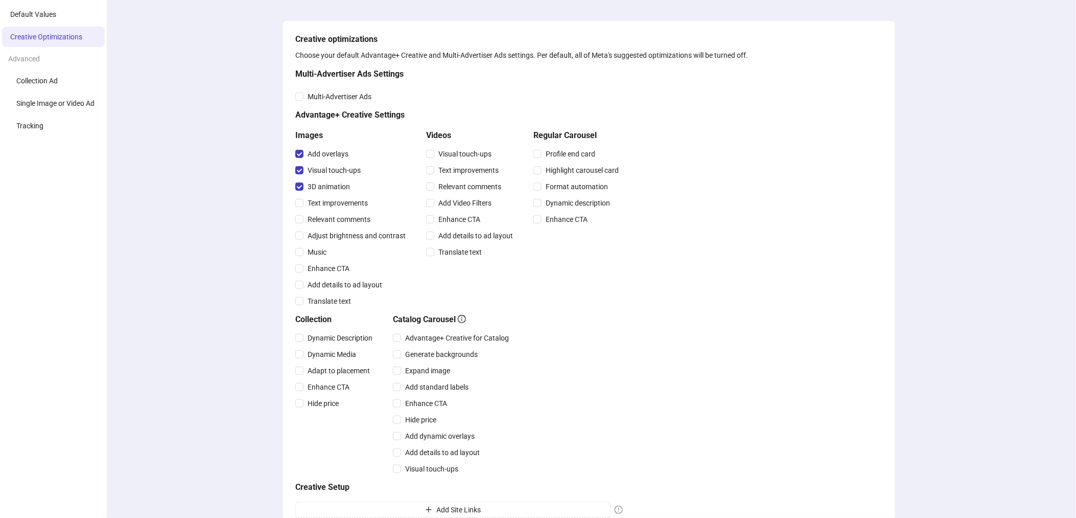
scroll to position [0, 0]
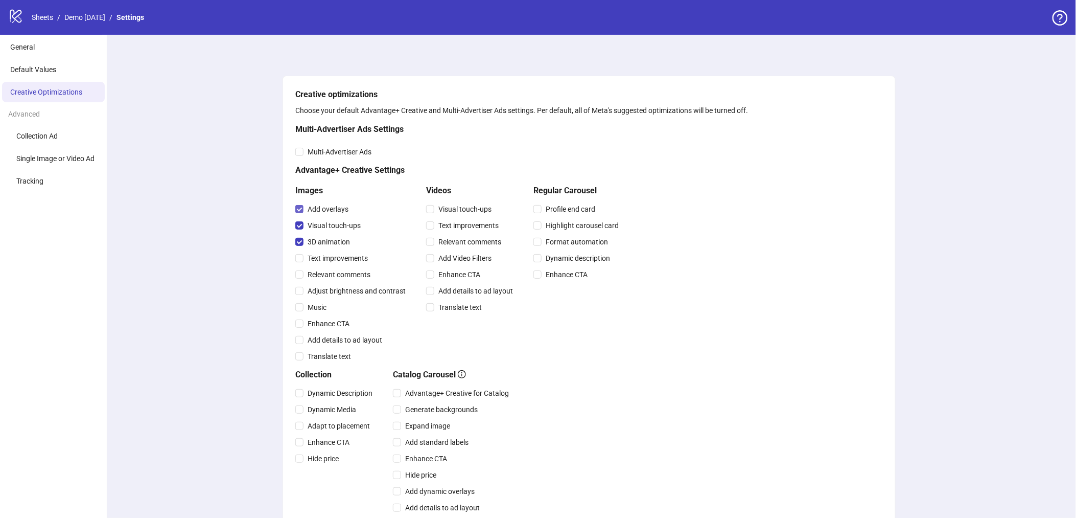
click at [324, 212] on span "Add overlays" at bounding box center [328, 208] width 49 height 11
click at [311, 230] on span "Visual touch-ups" at bounding box center [334, 225] width 61 height 11
click at [304, 241] on span "3D animation" at bounding box center [329, 241] width 51 height 11
